Goal: Task Accomplishment & Management: Manage account settings

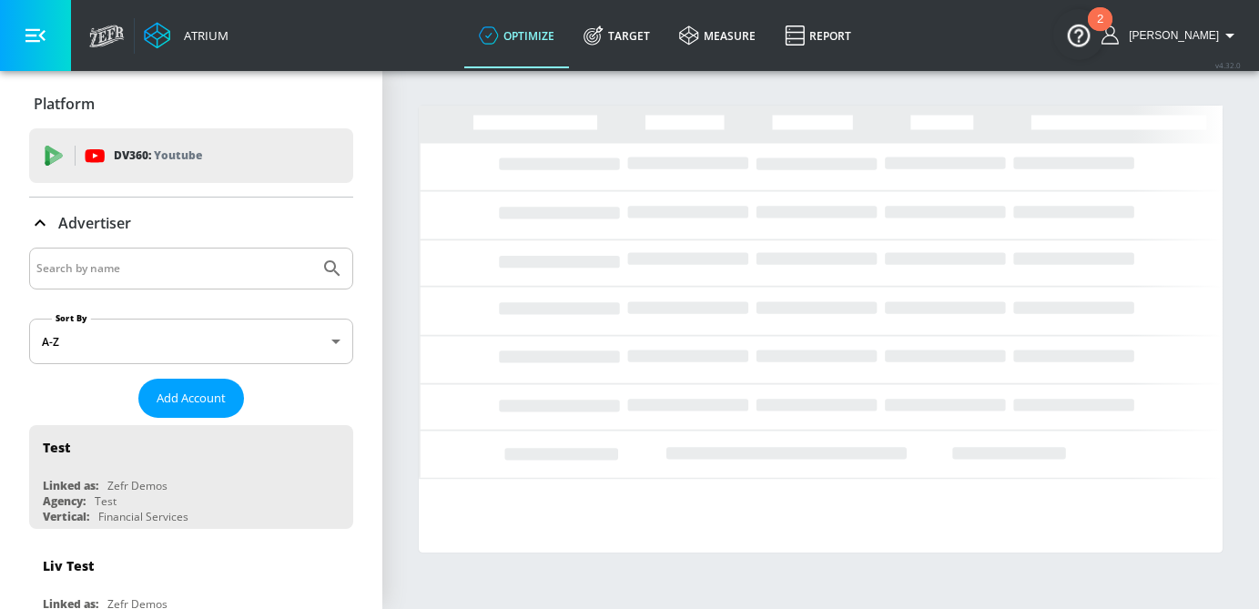
click at [134, 271] on input "Search by name" at bounding box center [174, 269] width 276 height 24
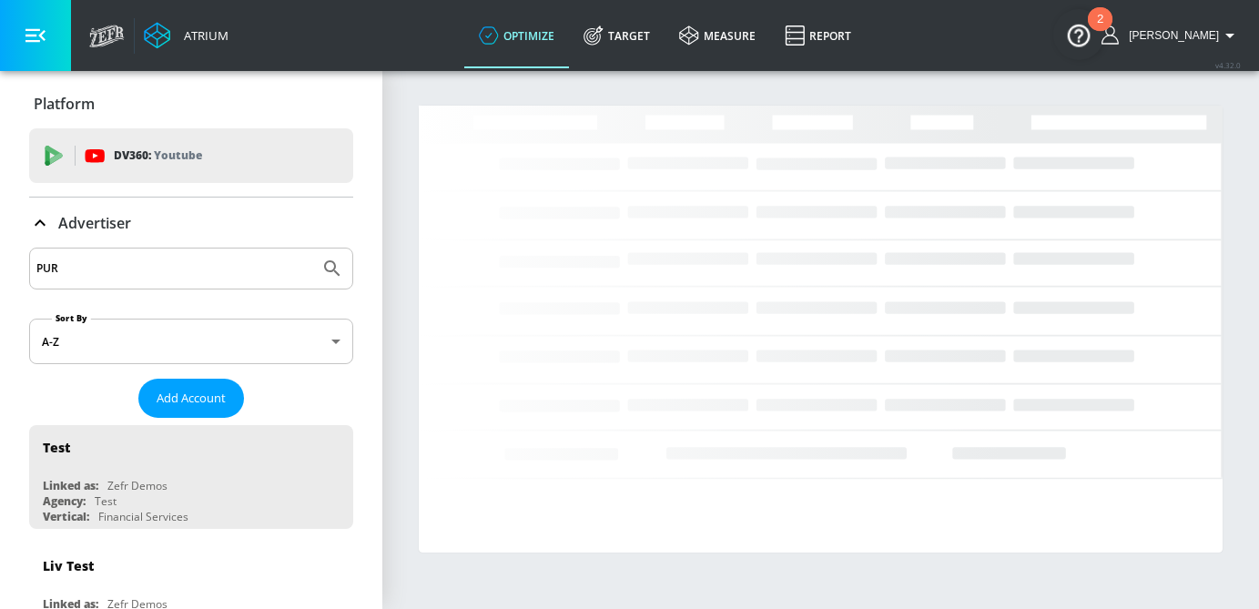
type input "PUR"
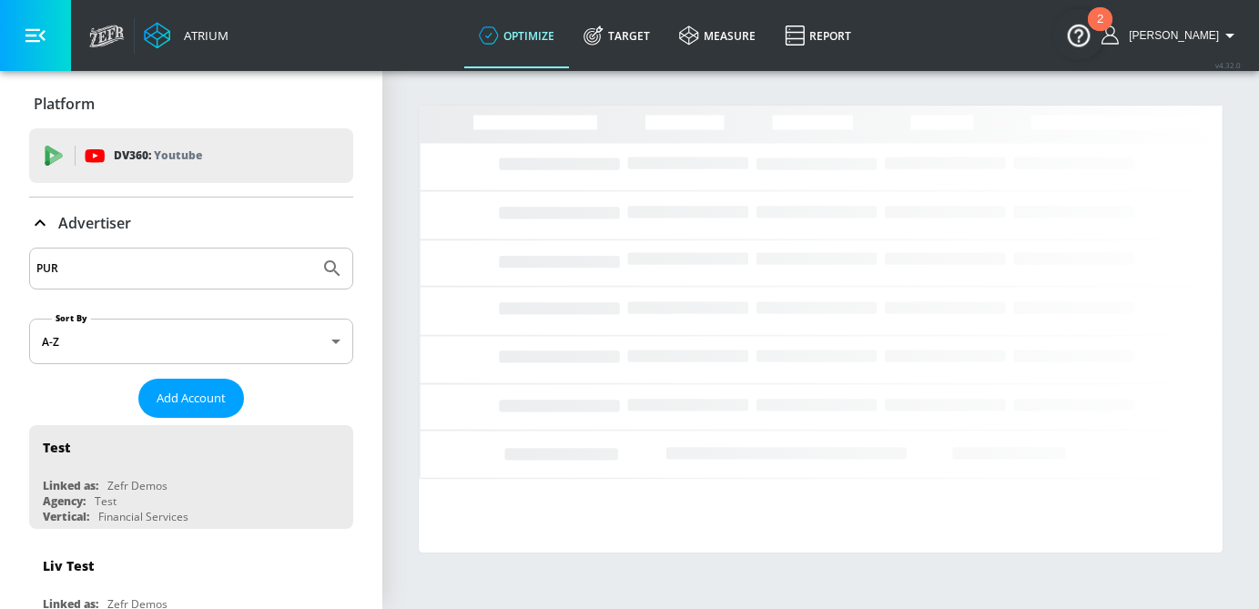
click at [312, 249] on button "Submit Search" at bounding box center [332, 269] width 40 height 40
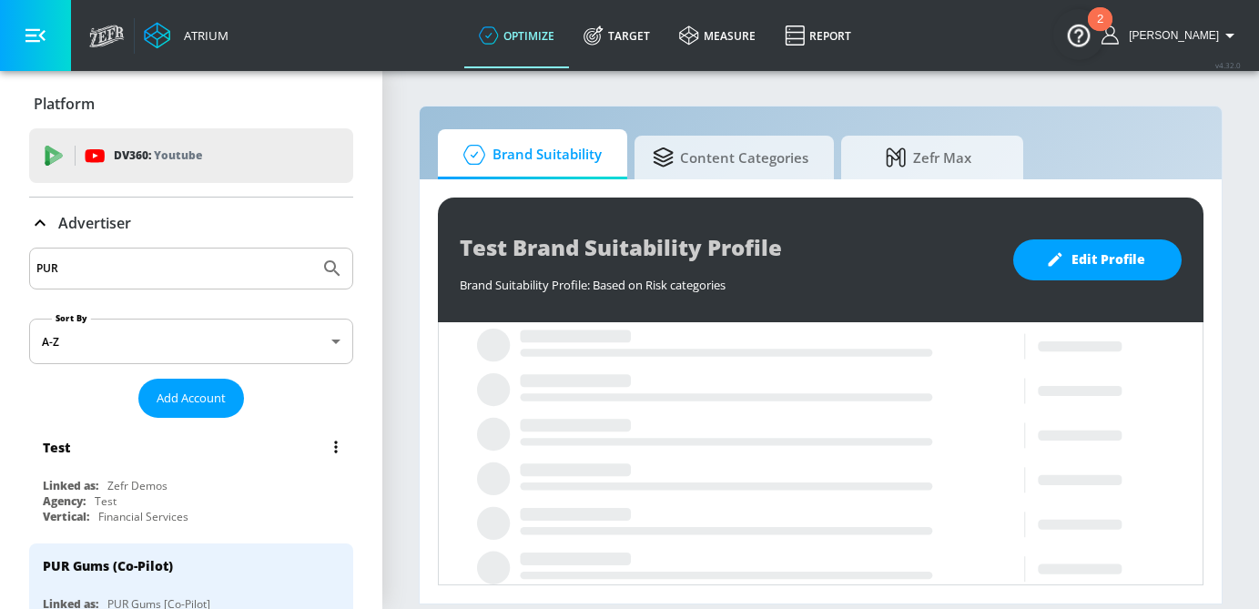
scroll to position [156, 0]
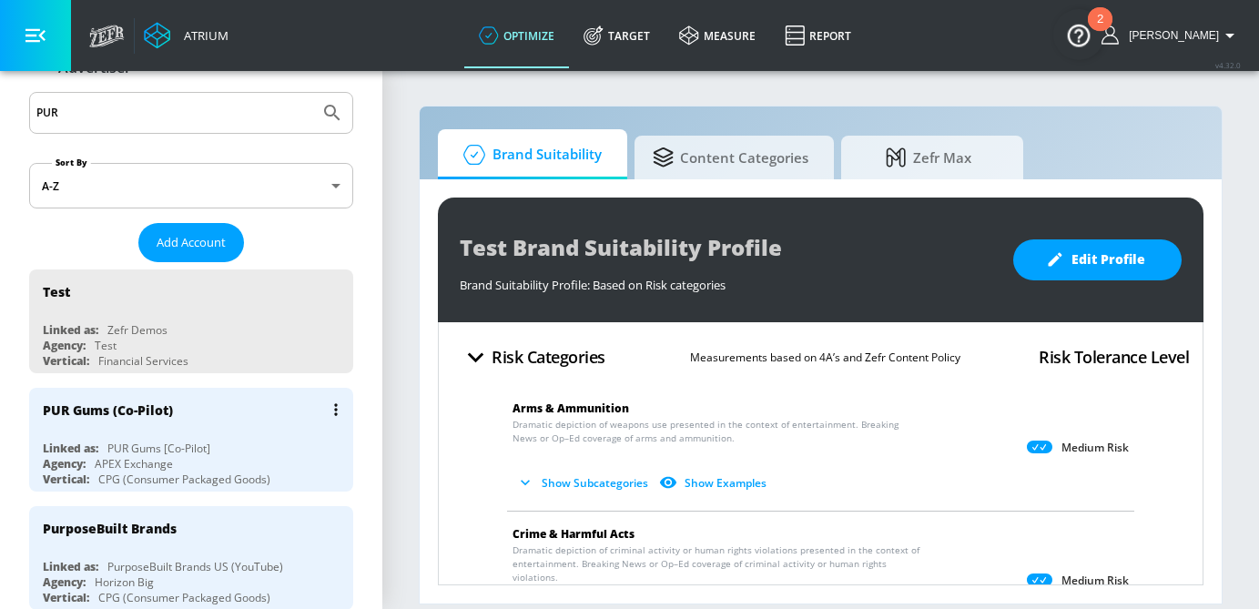
click at [237, 416] on div "PUR Gums (Co-Pilot)" at bounding box center [196, 410] width 306 height 44
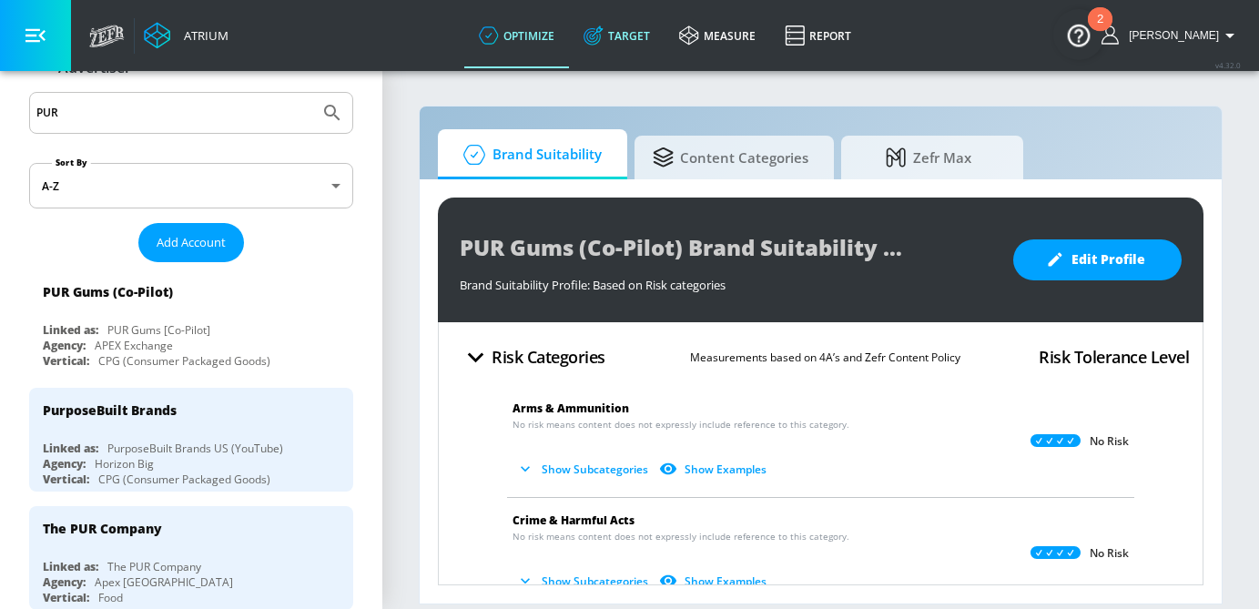
click at [649, 47] on link "Target" at bounding box center [617, 36] width 96 height 66
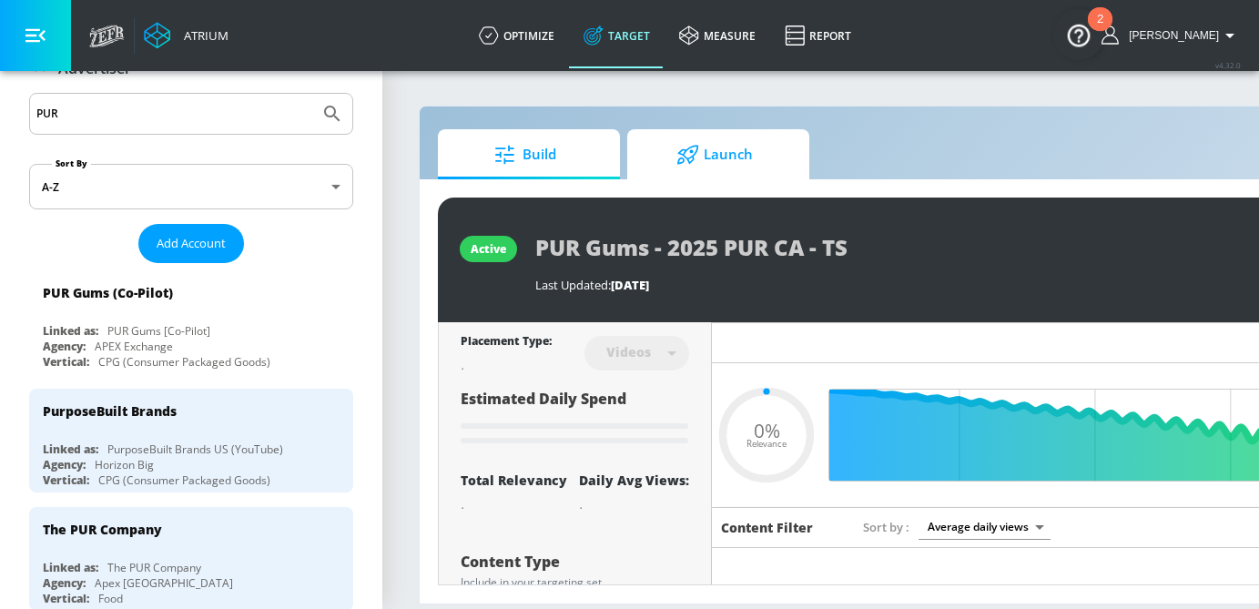
type input "0.05"
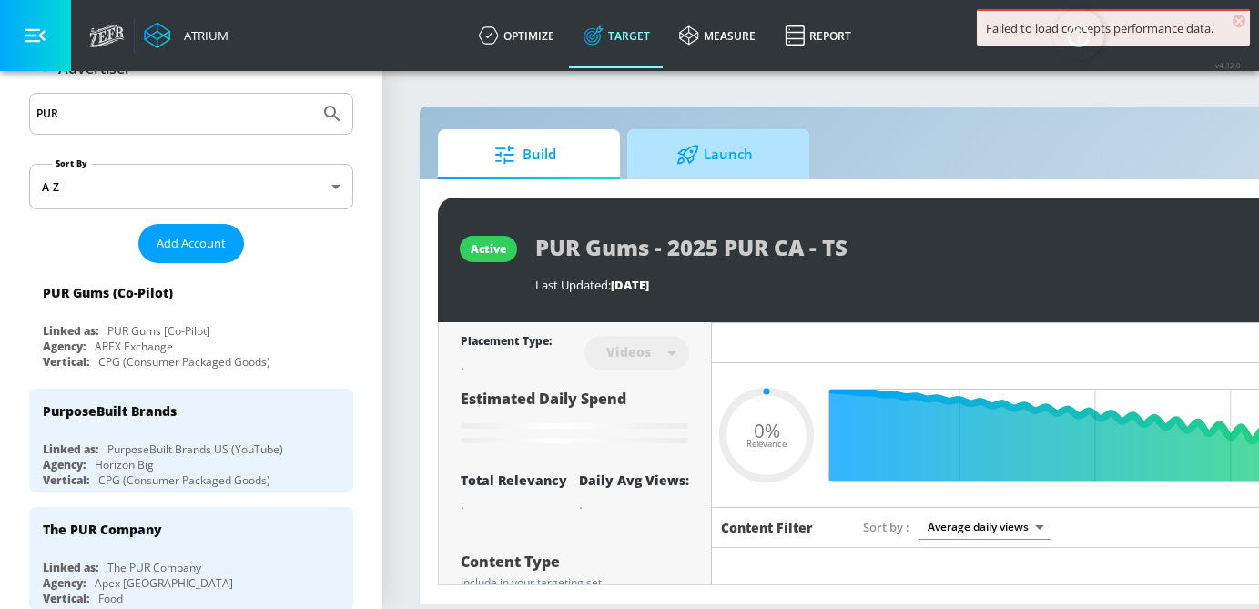
click at [729, 161] on span "Launch" at bounding box center [715, 155] width 138 height 44
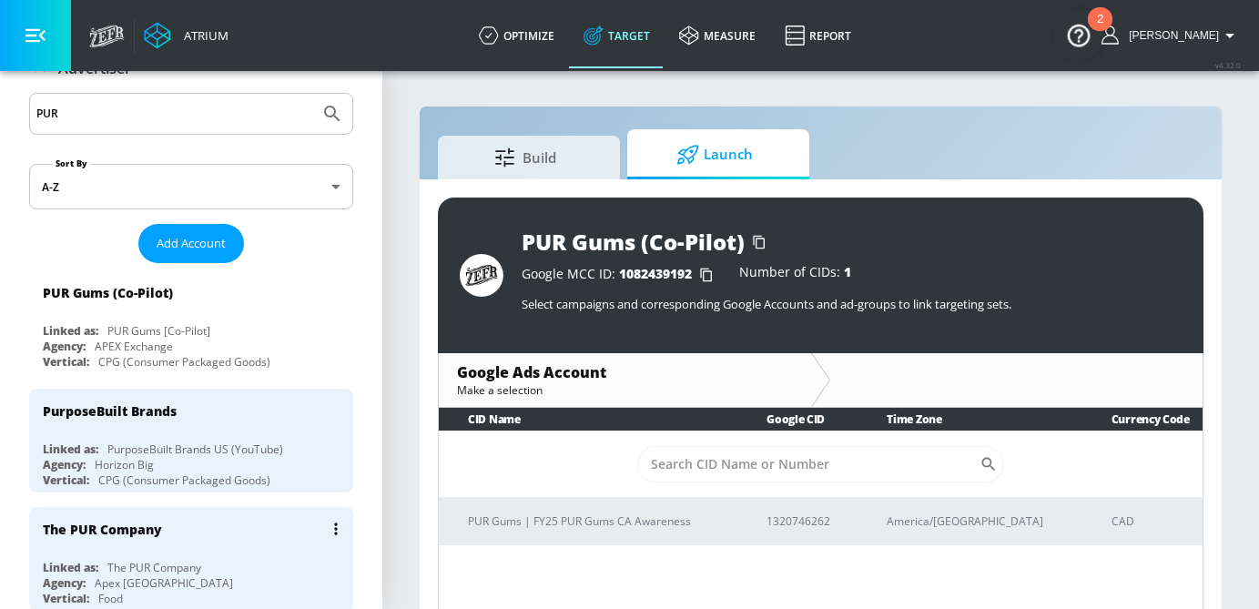
click at [168, 536] on div "The PUR Company" at bounding box center [196, 529] width 306 height 44
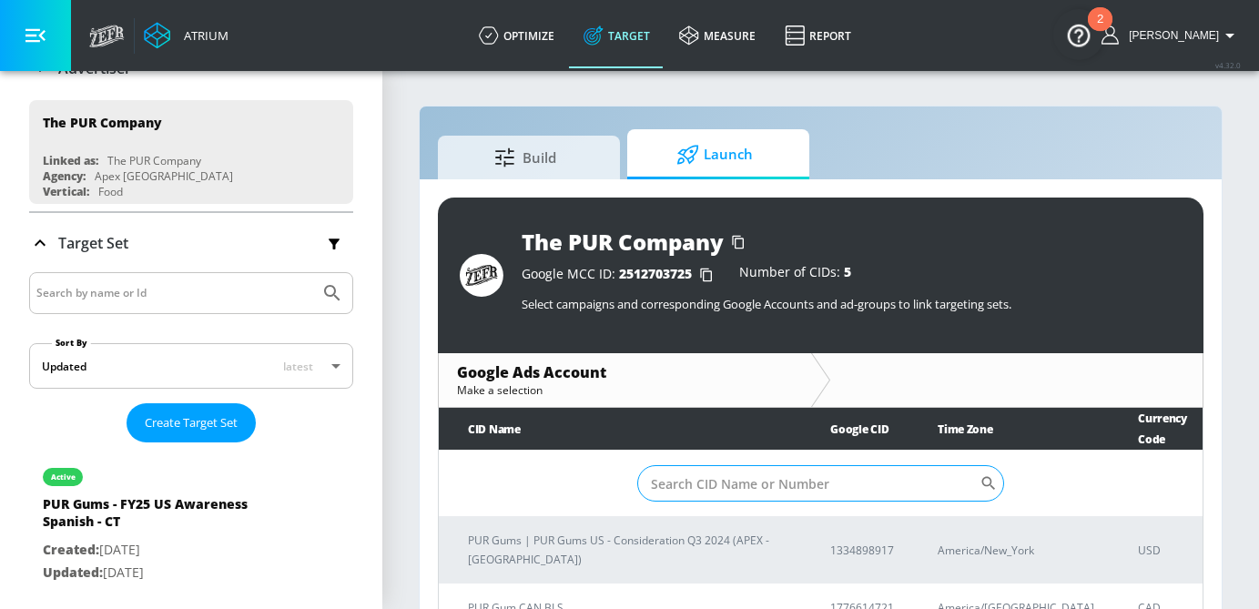
click at [743, 465] on input "Sort By" at bounding box center [808, 483] width 343 height 36
paste input "924-453-0725"
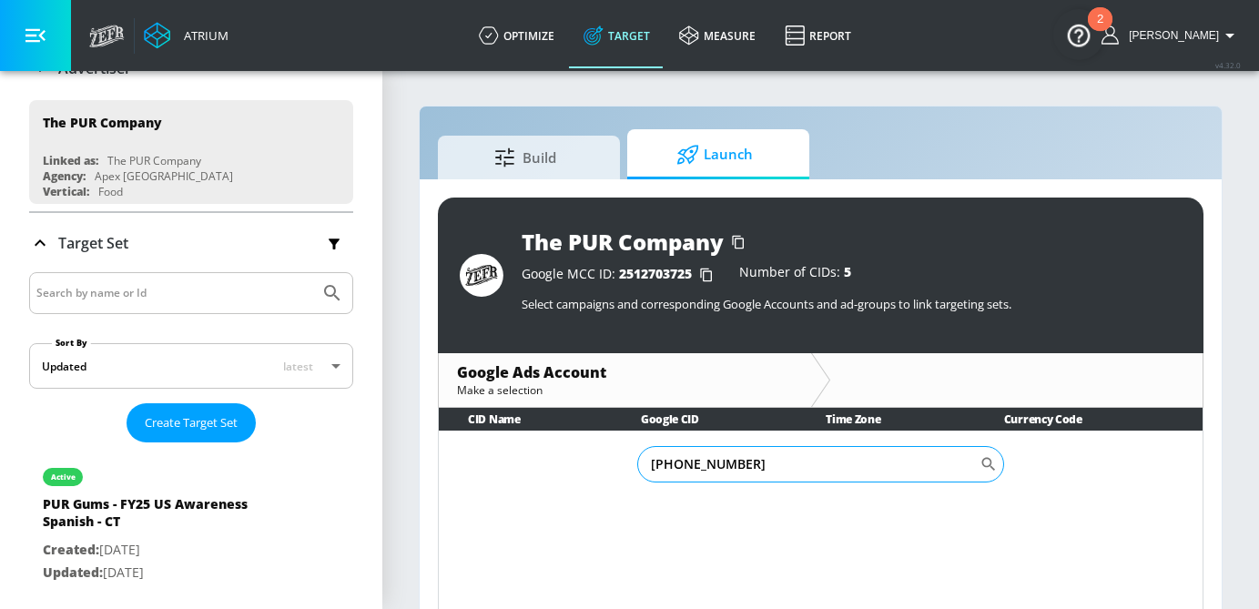
click at [700, 467] on input "924-453-0725" at bounding box center [808, 464] width 343 height 36
click at [679, 470] on input "924-4530725" at bounding box center [808, 464] width 343 height 36
type input "9244530725"
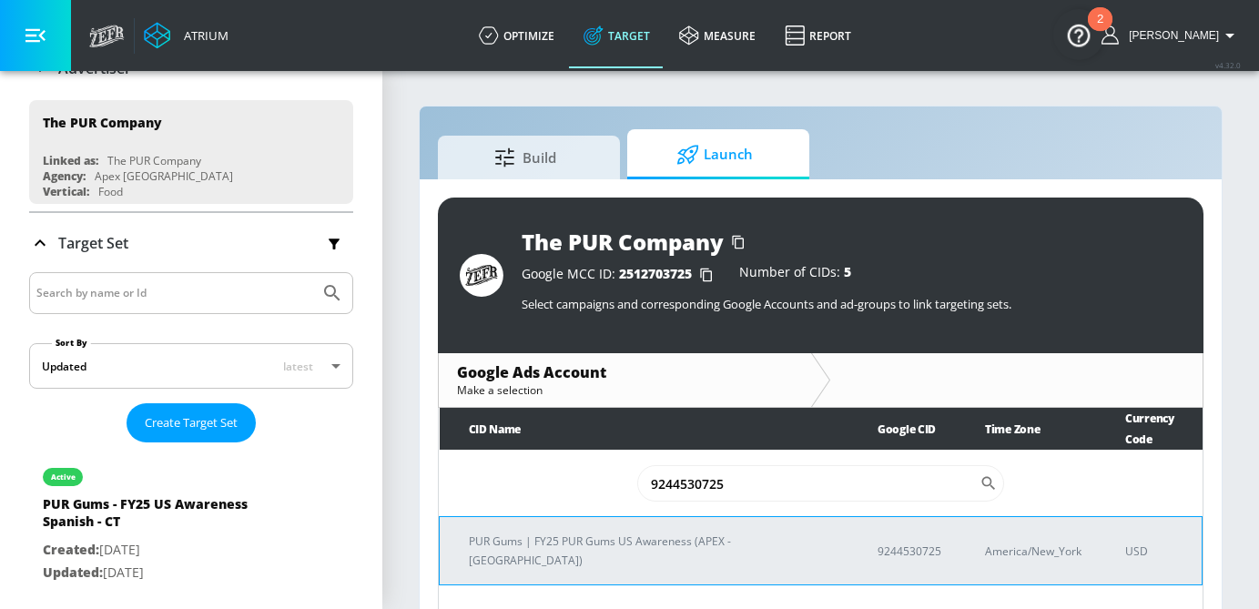
click at [654, 533] on td "PUR Gums | FY25 PUR Gums US Awareness (APEX - Canada)" at bounding box center [645, 551] width 410 height 68
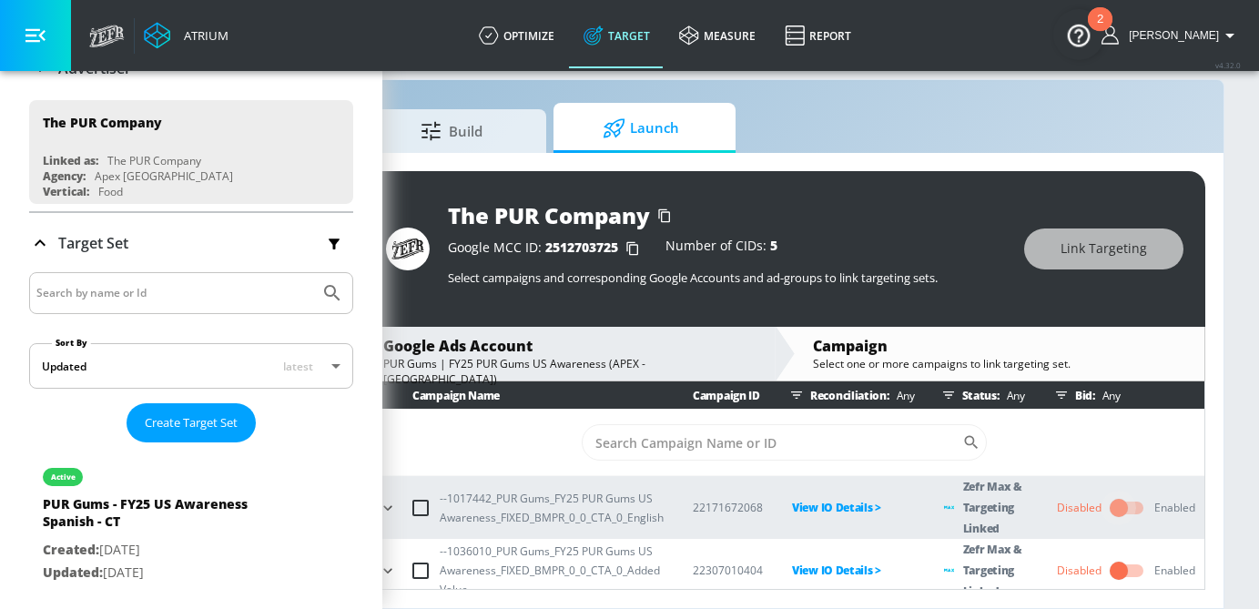
click at [1117, 507] on input "checkbox" at bounding box center [1119, 508] width 104 height 35
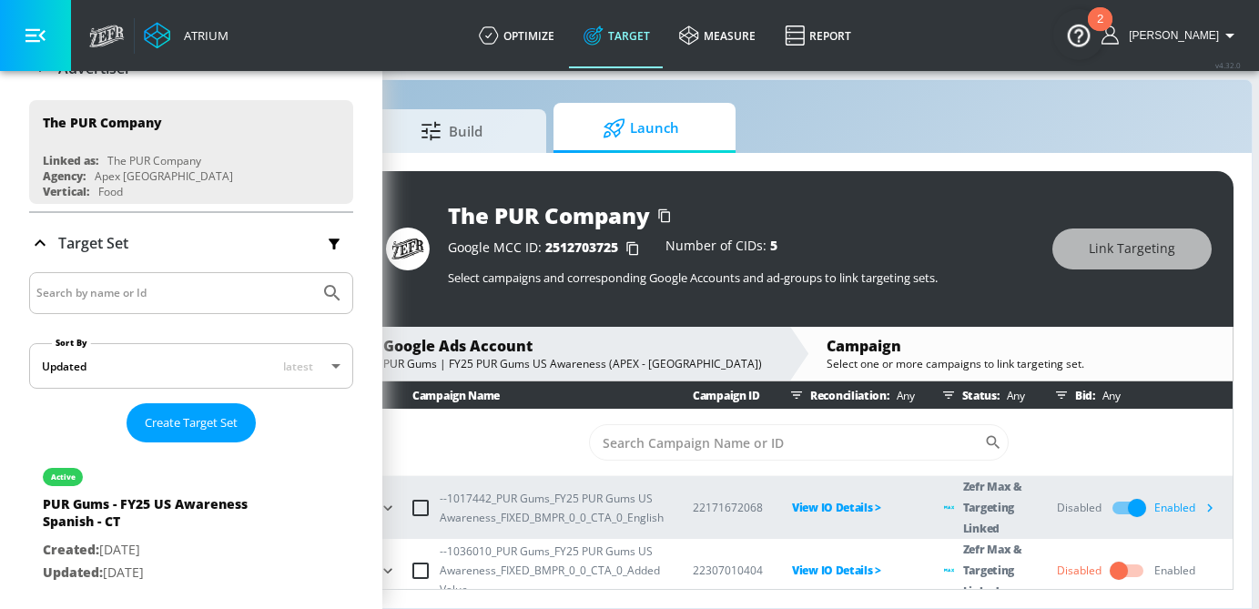
scroll to position [13, 0]
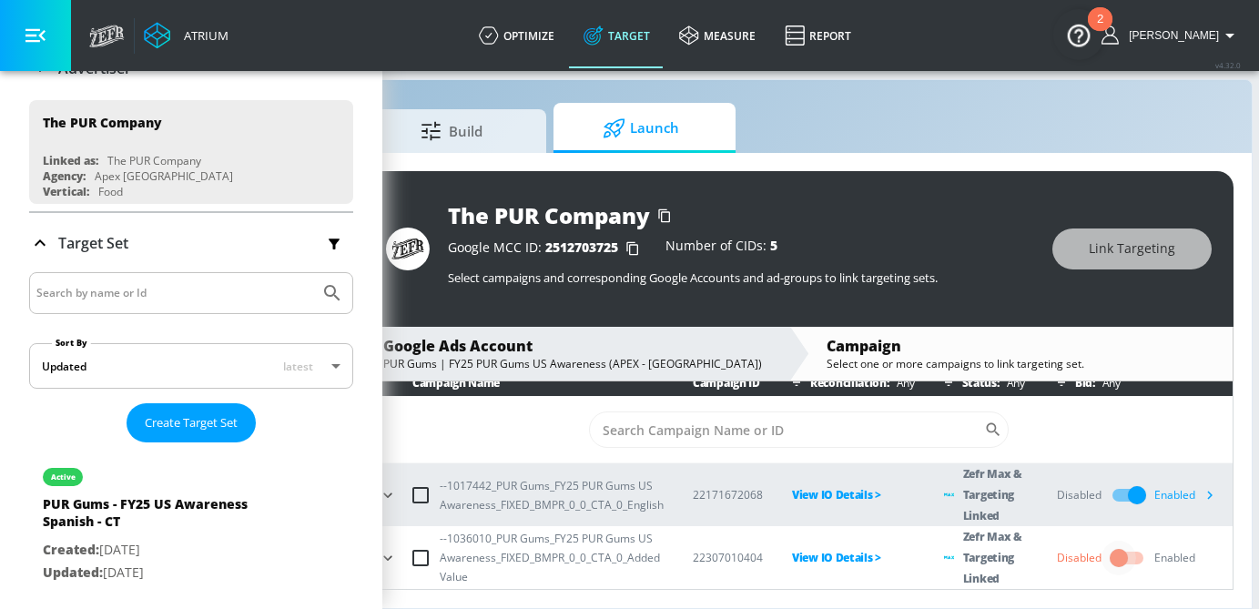
click at [1134, 560] on input "checkbox" at bounding box center [1119, 558] width 104 height 35
click at [1207, 499] on icon "button" at bounding box center [1209, 494] width 19 height 19
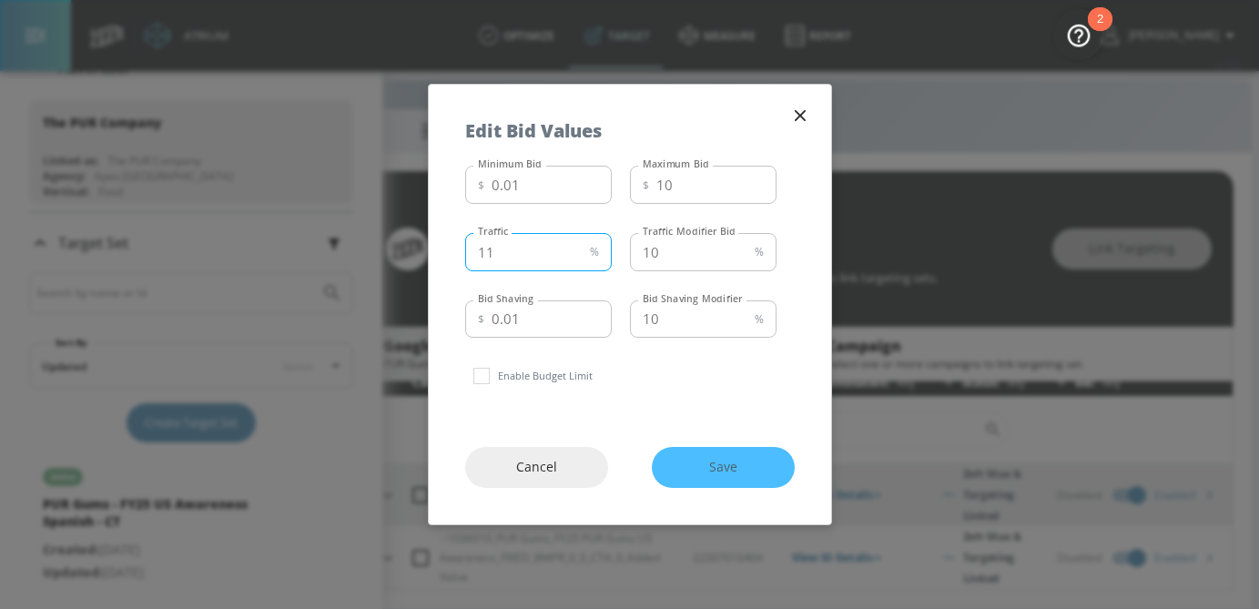
click at [578, 247] on input "11" at bounding box center [523, 252] width 117 height 38
click at [578, 247] on input "12" at bounding box center [523, 252] width 117 height 38
drag, startPoint x: 510, startPoint y: 255, endPoint x: 461, endPoint y: 255, distance: 49.2
click at [463, 255] on div "Minimum Bid $ 0.01 Minimum Bid Maximum Bid $ 10 Maximum Bid Traffic 12 % Traffi…" at bounding box center [630, 284] width 403 height 252
type input "50"
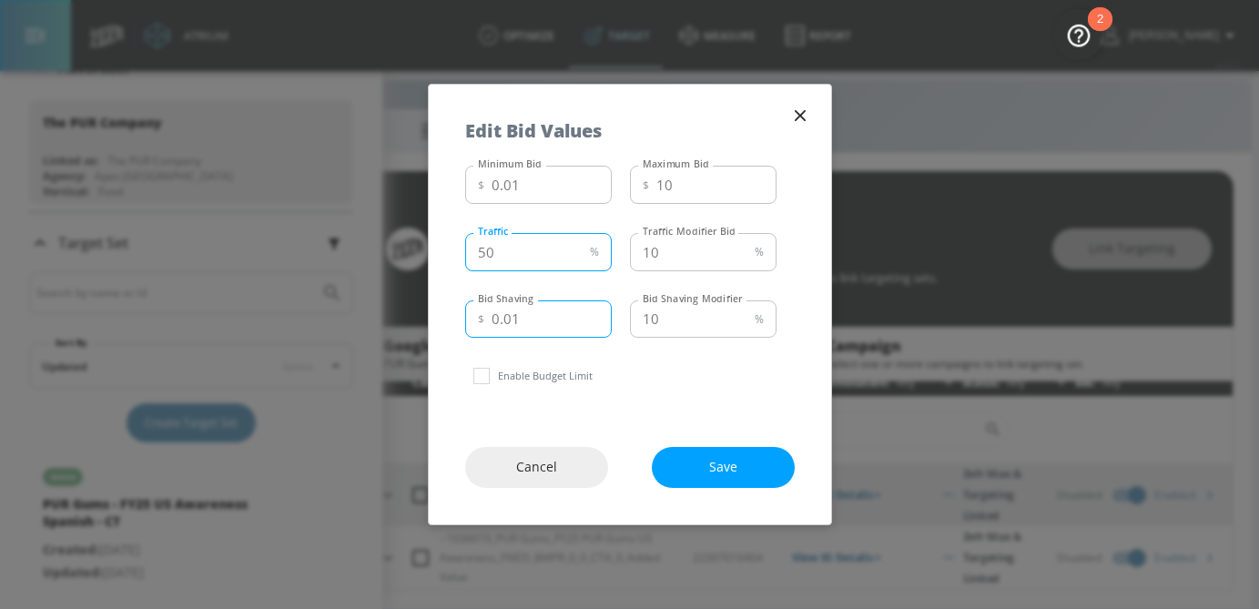
click at [533, 328] on input "0.01" at bounding box center [552, 320] width 120 height 38
type input "0.25"
click at [664, 251] on input "10" at bounding box center [688, 252] width 117 height 38
type input "1"
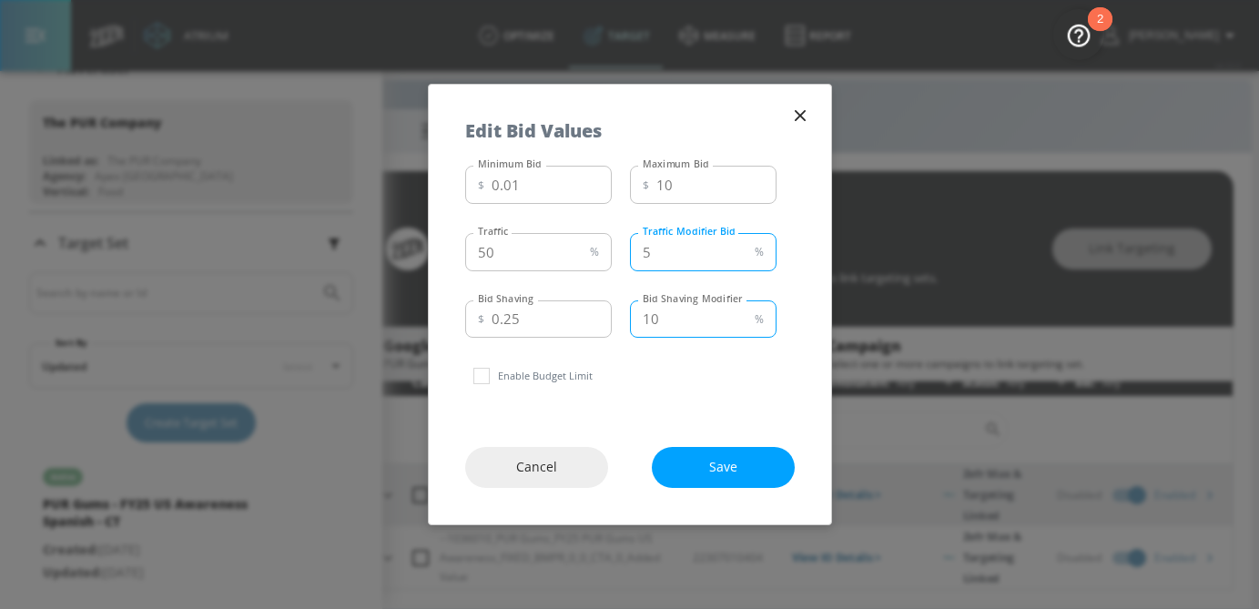
type input "5"
click at [663, 323] on input "10" at bounding box center [688, 320] width 117 height 38
type input "1"
type input "5"
click at [710, 459] on span "Save" at bounding box center [723, 467] width 70 height 23
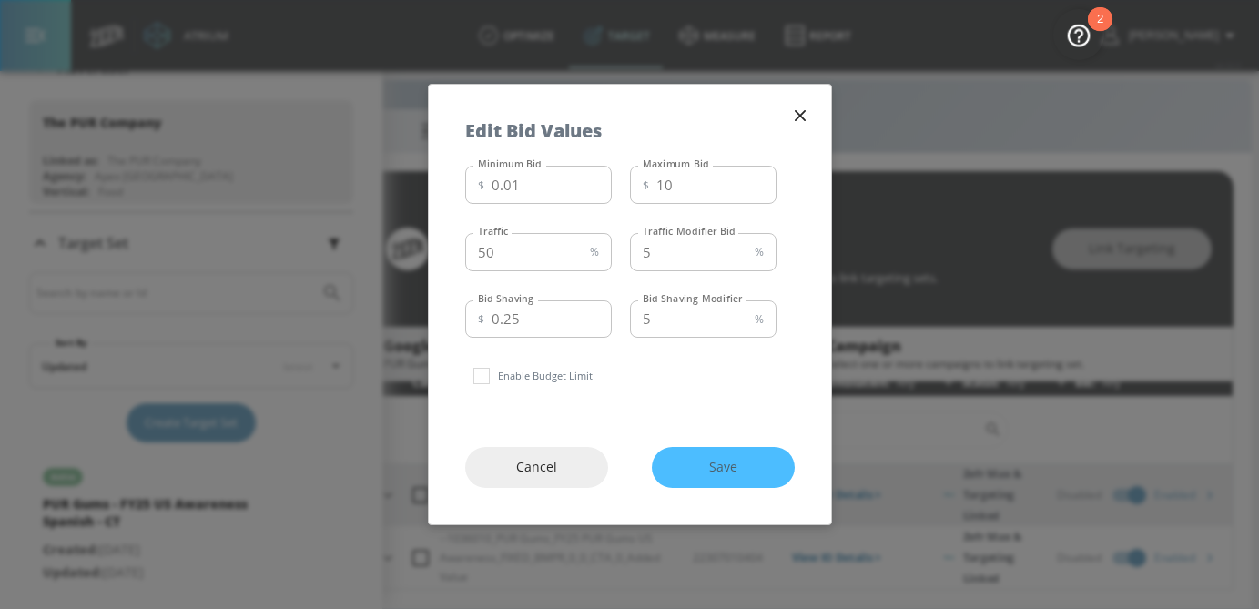
click at [716, 471] on div "Cancel Save" at bounding box center [630, 468] width 403 height 114
click at [708, 470] on div "Cancel Save" at bounding box center [630, 468] width 403 height 114
click at [566, 421] on div "Cancel Save" at bounding box center [630, 468] width 403 height 114
click at [768, 484] on div "Cancel Save" at bounding box center [630, 468] width 403 height 114
click at [738, 473] on div "Cancel Save" at bounding box center [630, 468] width 403 height 114
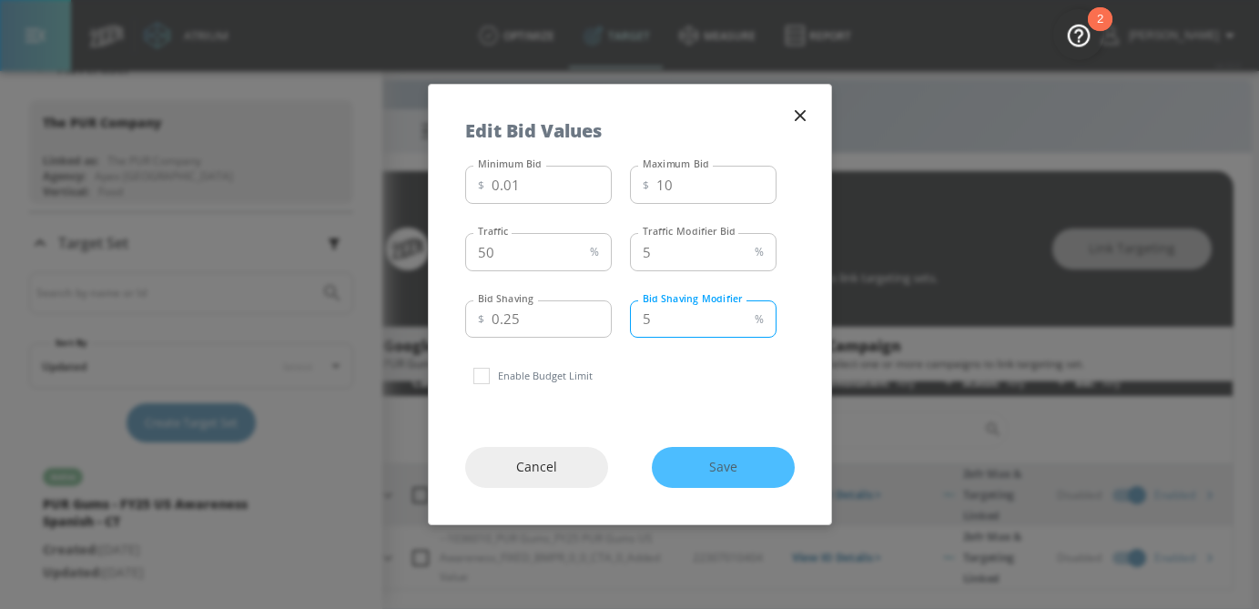
click at [671, 322] on input "5" at bounding box center [688, 320] width 117 height 38
click at [716, 450] on div "Cancel Save" at bounding box center [630, 468] width 403 height 114
click at [554, 329] on input "0.25" at bounding box center [552, 320] width 120 height 38
click at [736, 477] on div "Cancel Save" at bounding box center [630, 468] width 403 height 114
click at [545, 185] on input "0.01" at bounding box center [552, 185] width 120 height 38
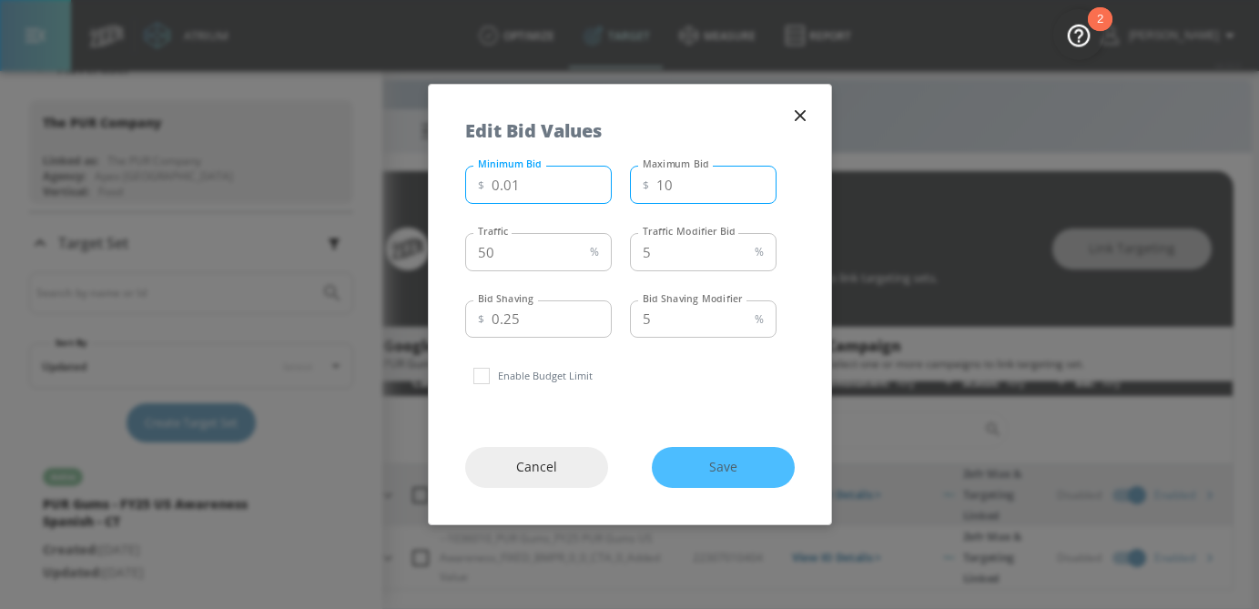
click at [694, 178] on input "10" at bounding box center [717, 185] width 120 height 38
click at [722, 469] on div "Cancel Save" at bounding box center [630, 468] width 403 height 114
click at [800, 125] on icon "button" at bounding box center [800, 116] width 20 height 20
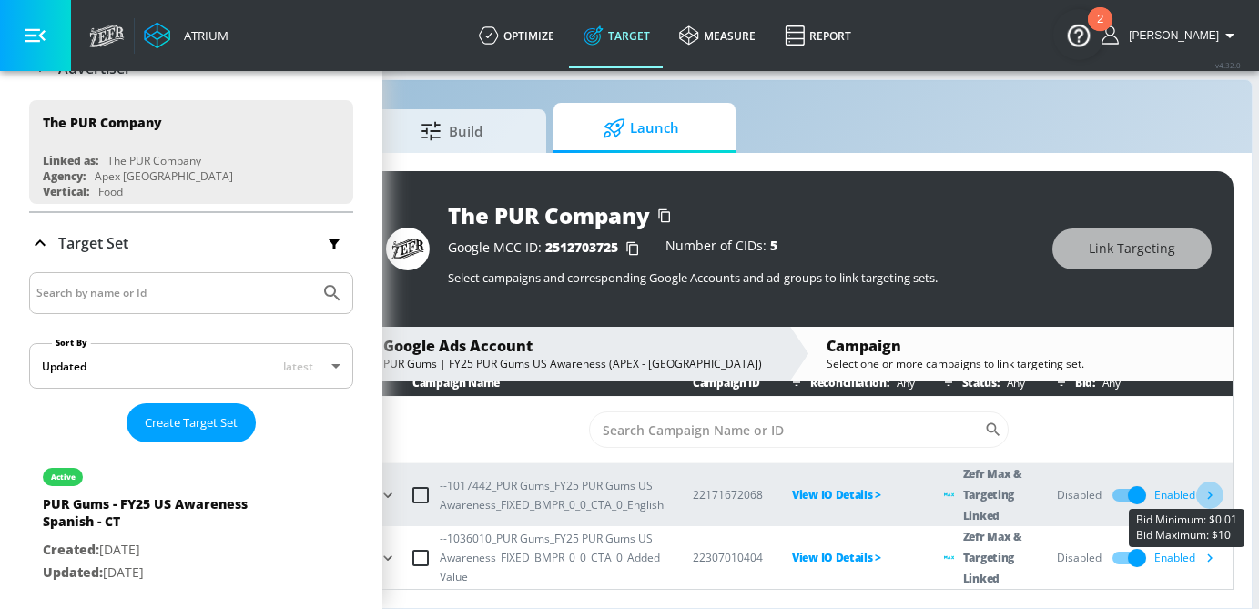
click at [1208, 499] on icon "button" at bounding box center [1209, 494] width 19 height 19
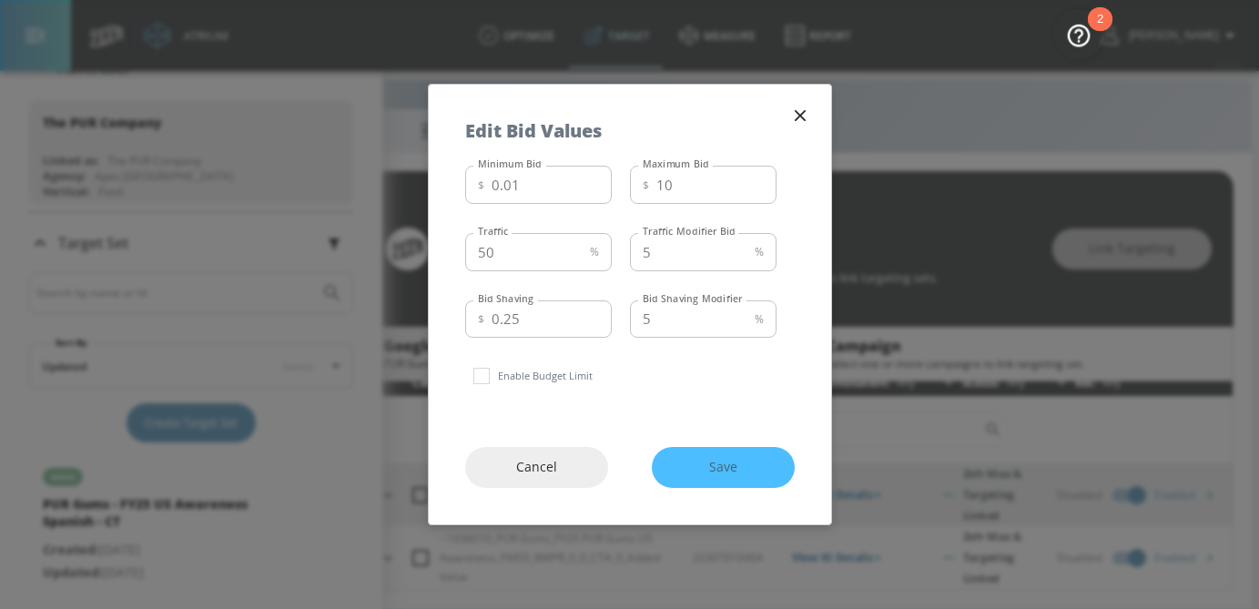
click at [734, 457] on div "Cancel Save" at bounding box center [630, 468] width 403 height 114
click at [739, 464] on div "Cancel Save" at bounding box center [630, 468] width 403 height 114
click at [798, 108] on icon "button" at bounding box center [800, 116] width 20 height 20
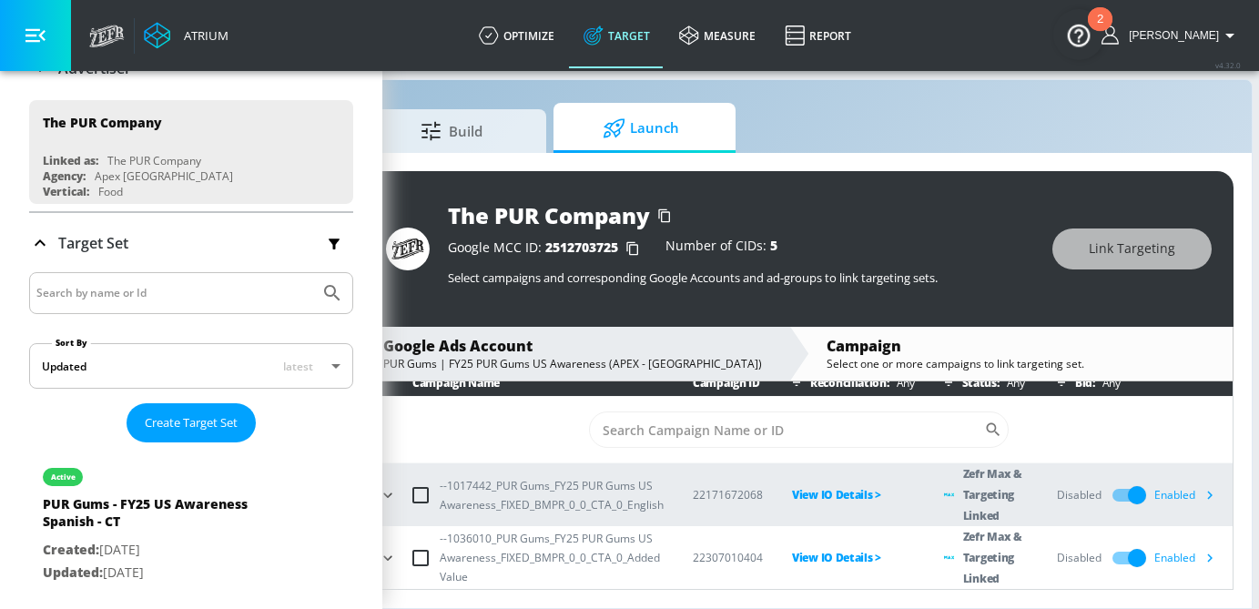
click at [1191, 561] on div "Enabled" at bounding box center [1189, 558] width 69 height 27
click at [1214, 555] on icon "button" at bounding box center [1209, 557] width 19 height 19
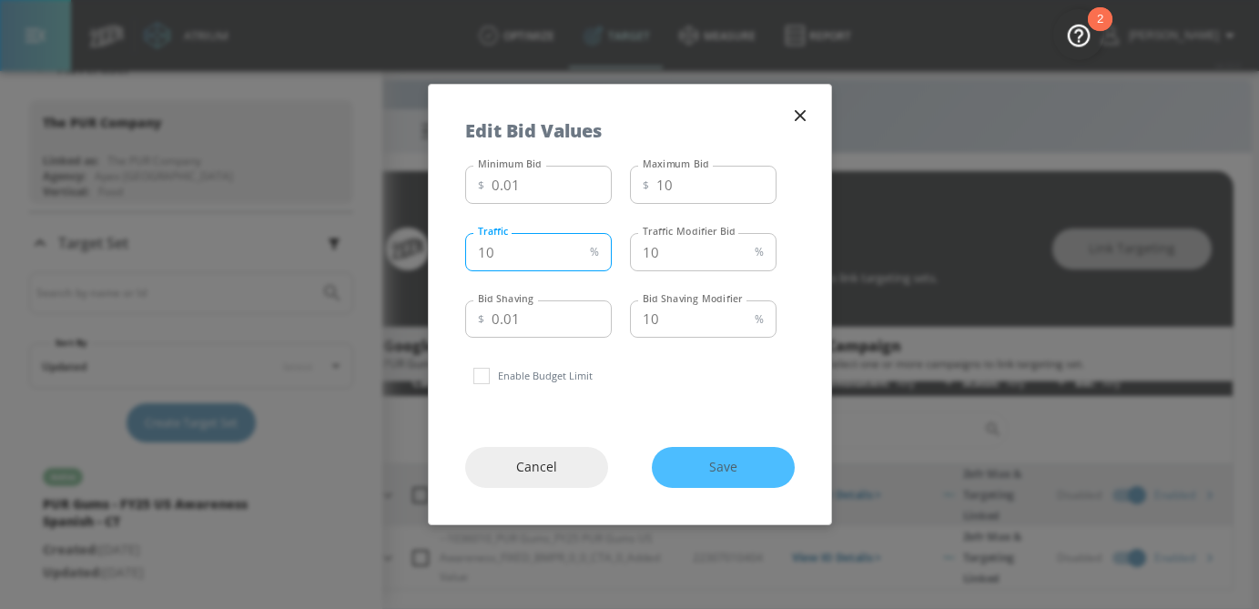
click at [530, 260] on input "10" at bounding box center [523, 252] width 117 height 38
type input "1"
type input "50"
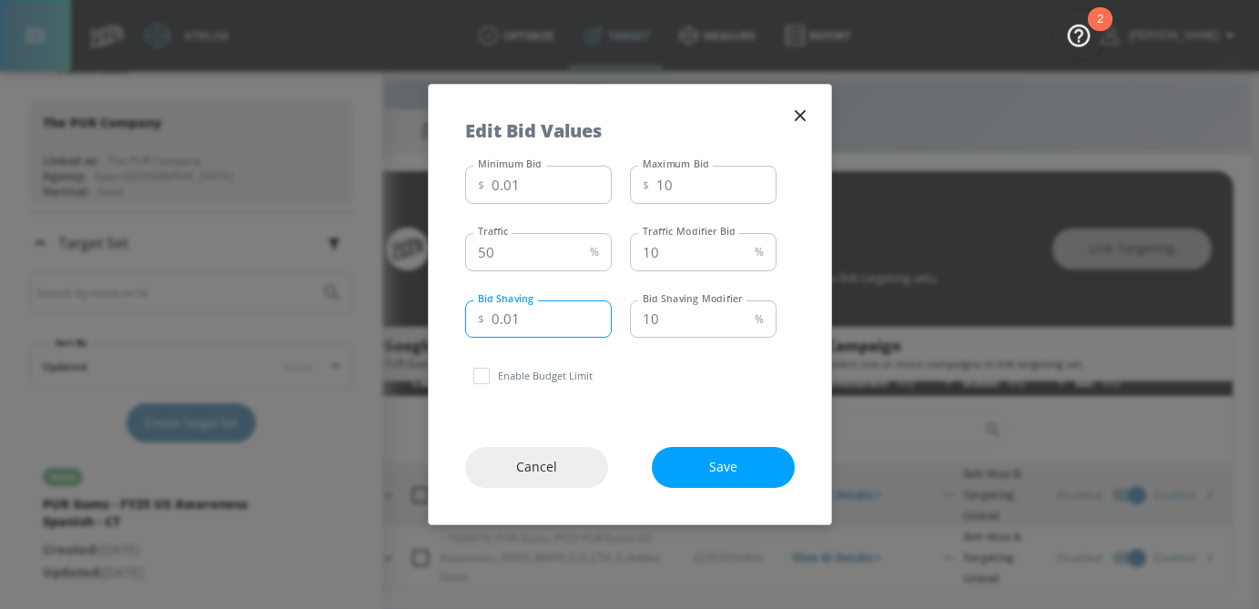
click at [541, 319] on input "0.01" at bounding box center [552, 320] width 120 height 38
type input "0.25"
click at [687, 258] on input "10" at bounding box center [688, 252] width 117 height 38
type input "1"
type input "5"
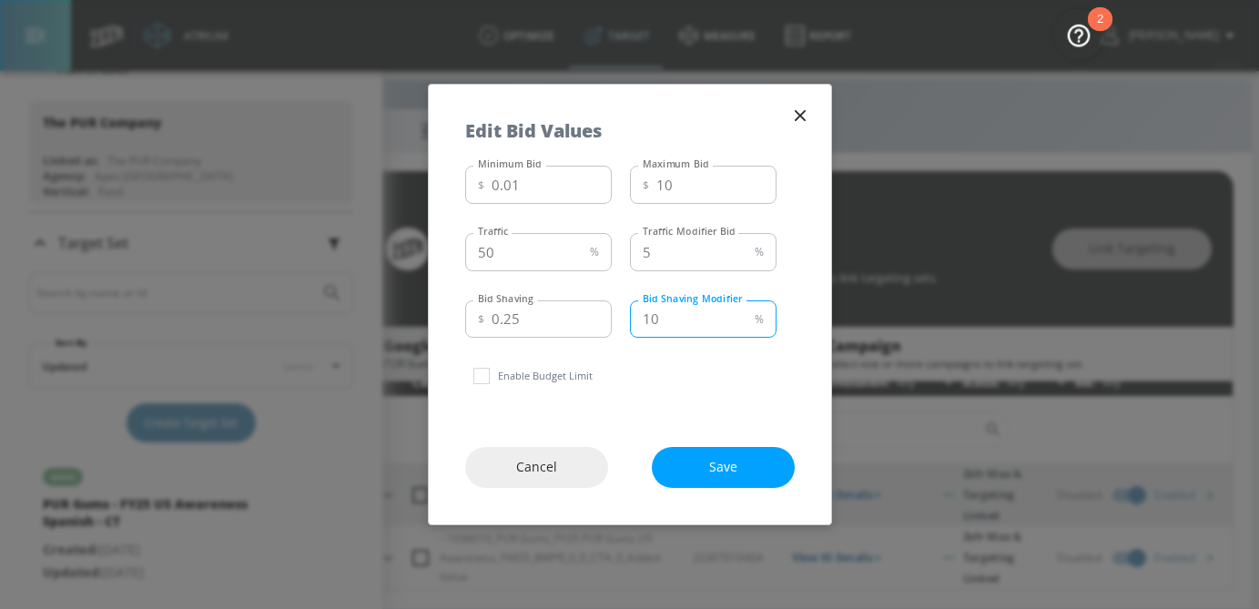
click at [681, 323] on input "10" at bounding box center [688, 320] width 117 height 38
type input "1"
type input "5"
click at [712, 467] on span "Save" at bounding box center [723, 467] width 70 height 23
click at [795, 117] on icon "button" at bounding box center [800, 116] width 20 height 20
